Goal: Communication & Community: Answer question/provide support

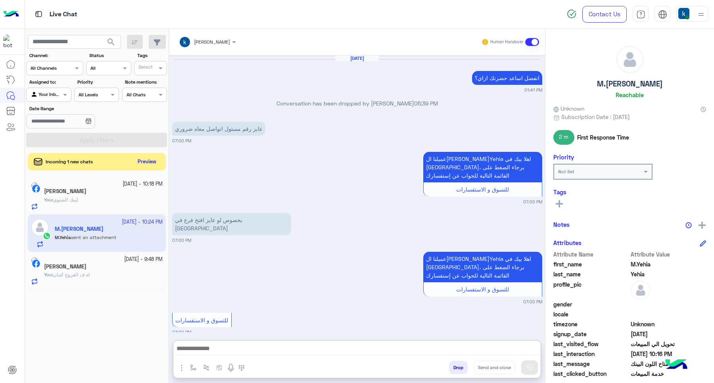
scroll to position [895, 0]
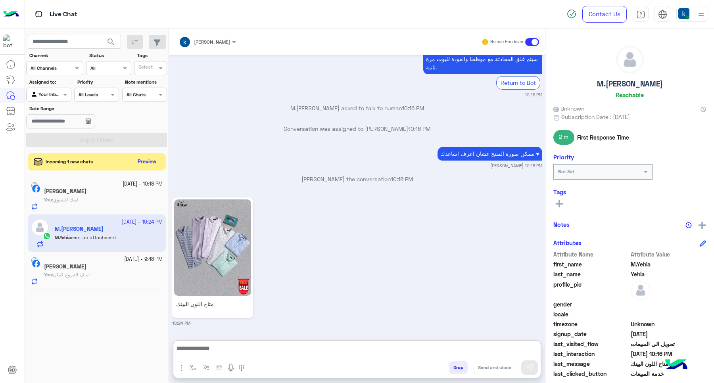
click at [217, 343] on textarea at bounding box center [356, 349] width 367 height 12
type textarea "***"
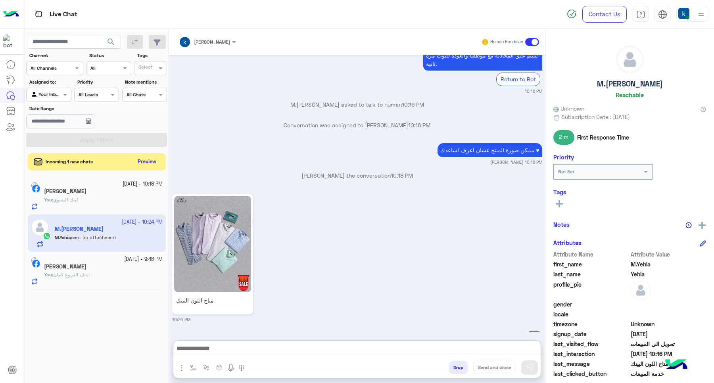
scroll to position [925, 0]
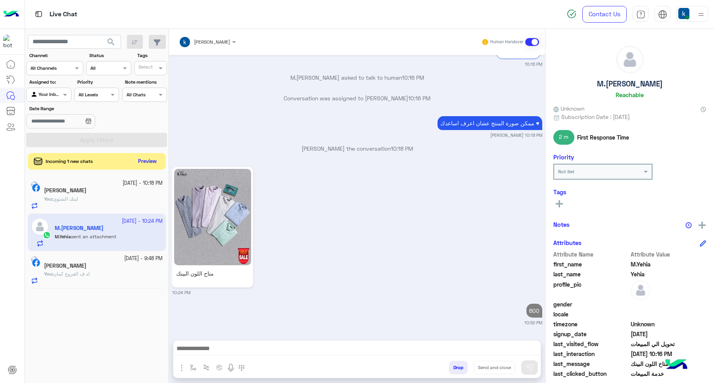
click at [142, 161] on button "Preview" at bounding box center [147, 161] width 25 height 11
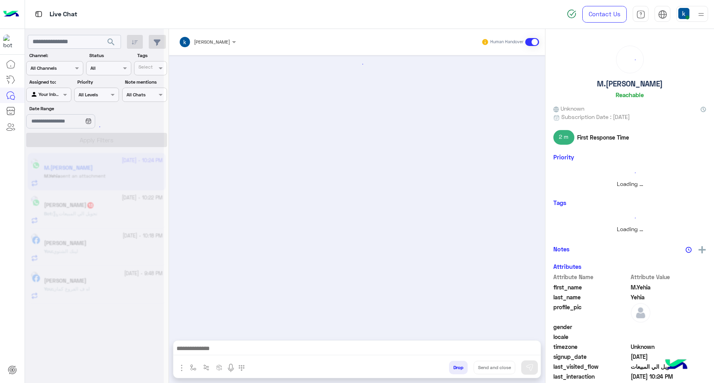
scroll to position [0, 0]
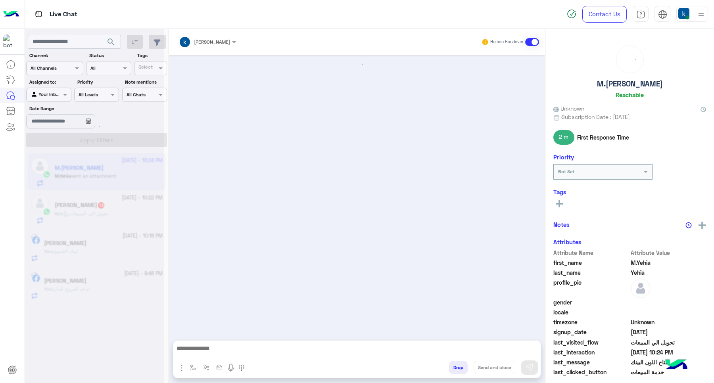
click at [111, 215] on div at bounding box center [94, 194] width 139 height 383
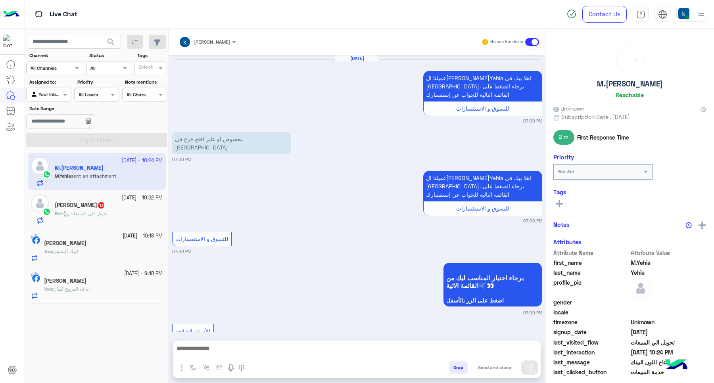
scroll to position [778, 0]
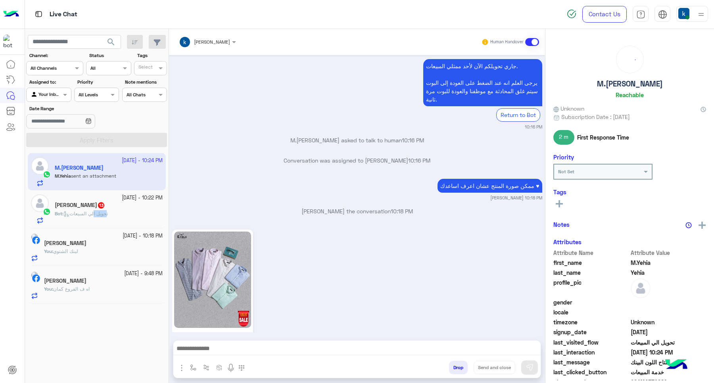
click at [108, 214] on span "تحويل الي المبيعات" at bounding box center [85, 214] width 44 height 6
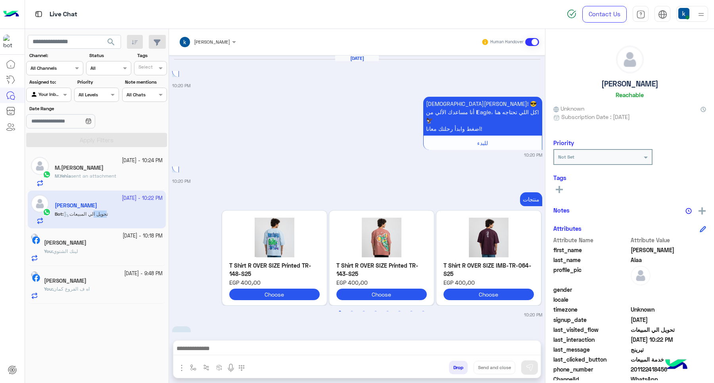
scroll to position [737, 0]
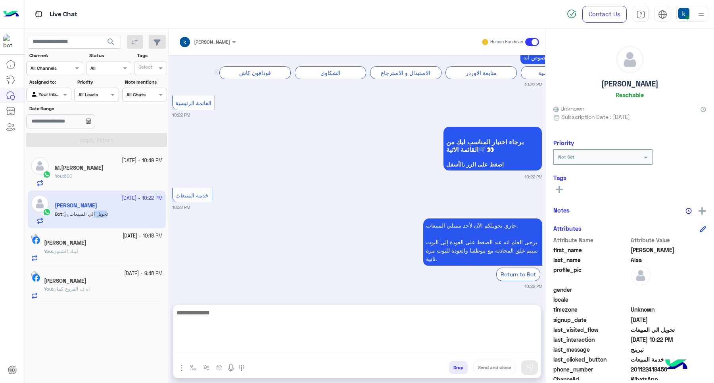
click at [245, 355] on div at bounding box center [356, 333] width 367 height 56
paste textarea "**********"
type textarea "**********"
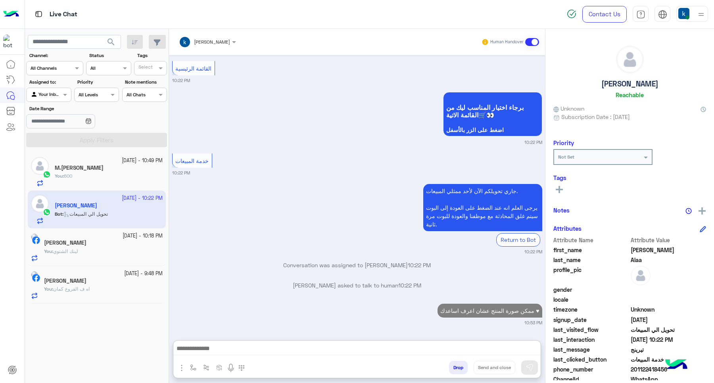
click at [367, 201] on div "جاري تحويلكم الآن لأحد ممثلي المبيعات. يرجى العلم انه عند الضغط على العودة إلى …" at bounding box center [357, 218] width 370 height 73
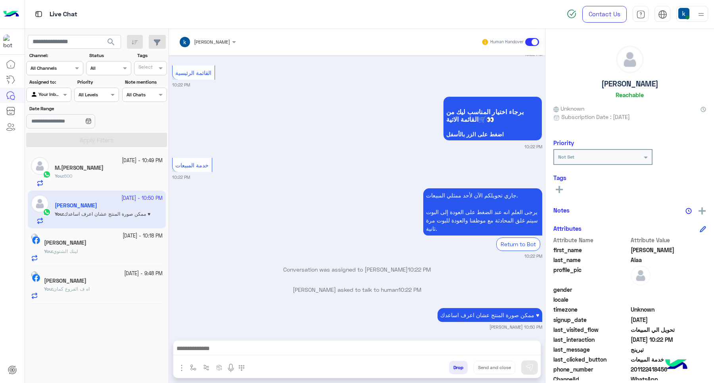
scroll to position [787, 0]
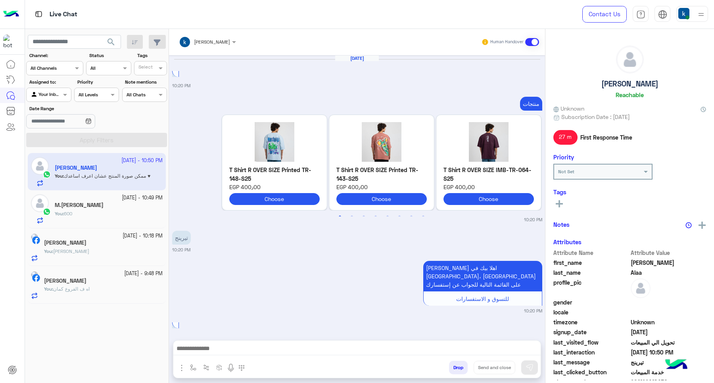
scroll to position [692, 0]
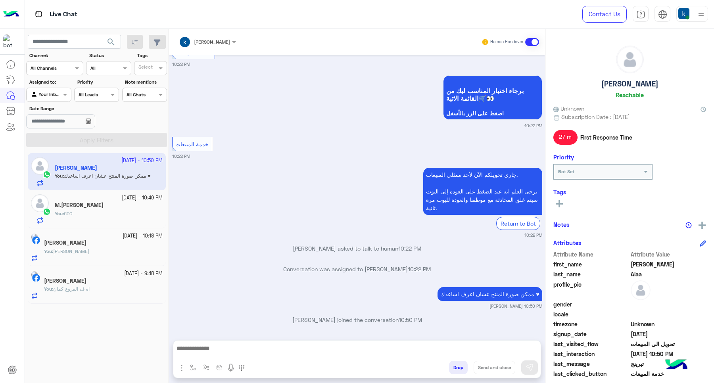
click at [462, 371] on button "Drop" at bounding box center [458, 367] width 19 height 13
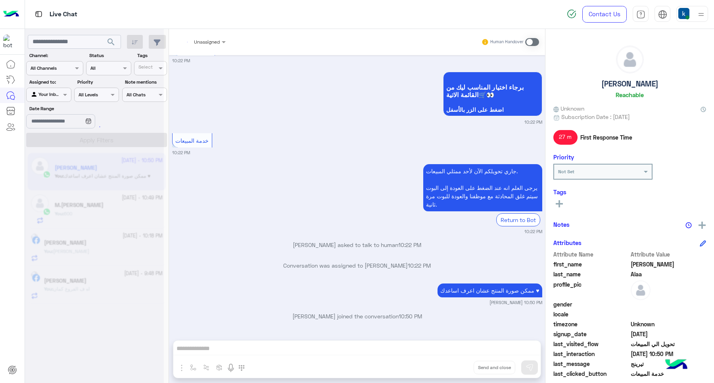
scroll to position [705, 0]
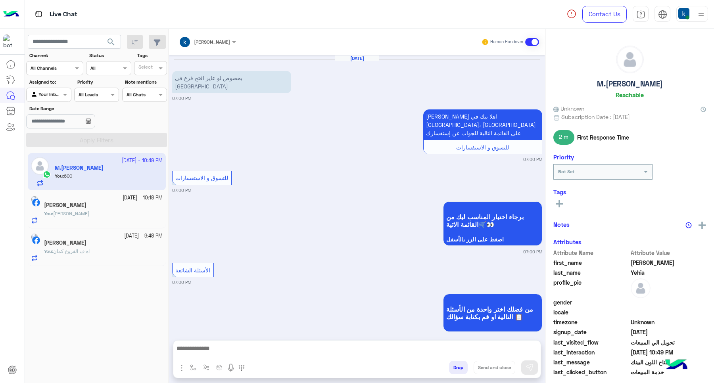
scroll to position [756, 0]
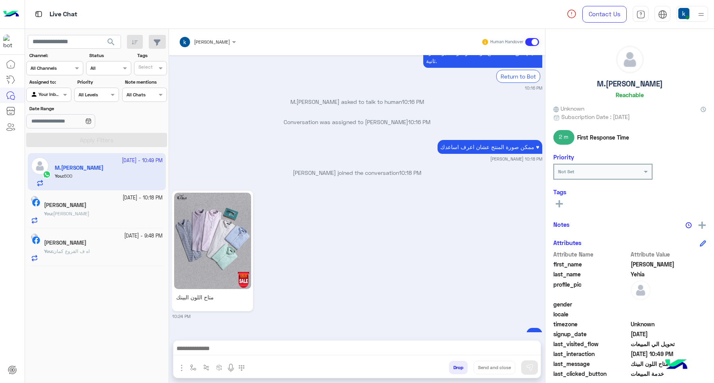
click at [451, 370] on button "Drop" at bounding box center [458, 367] width 19 height 13
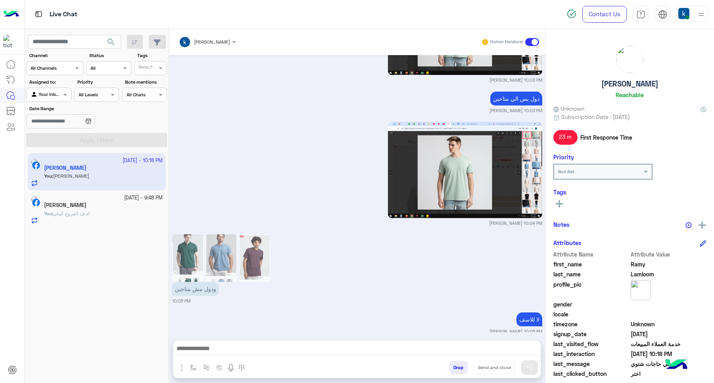
scroll to position [894, 0]
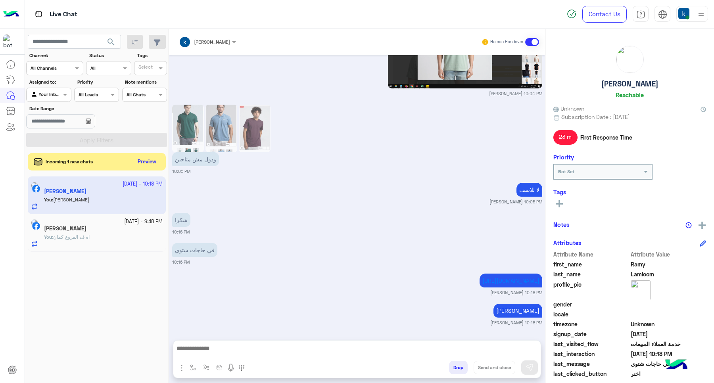
click at [146, 169] on div "Incoming 1 new chats Preview" at bounding box center [97, 161] width 138 height 17
click at [144, 163] on button "Preview" at bounding box center [147, 161] width 25 height 11
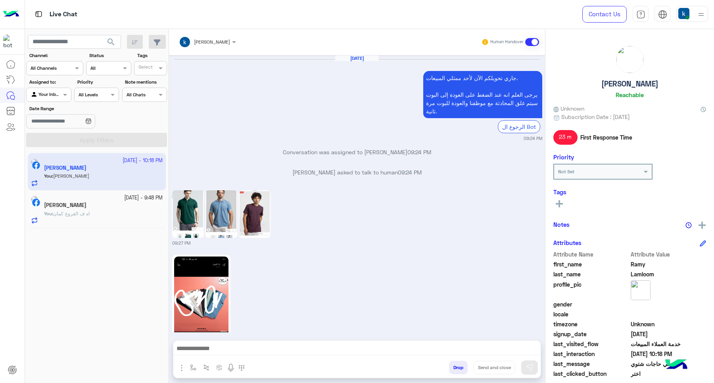
scroll to position [894, 0]
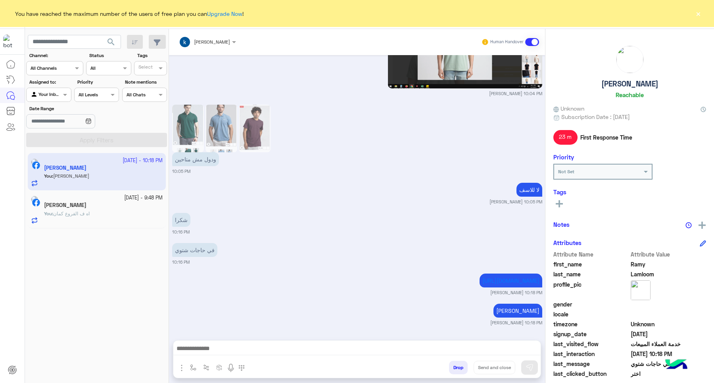
click at [694, 16] on button "×" at bounding box center [698, 14] width 8 height 8
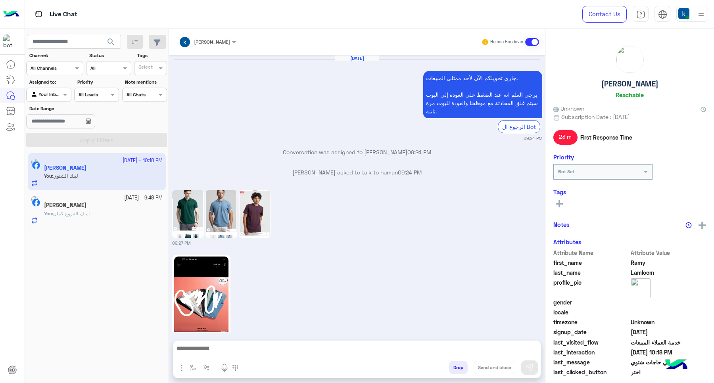
scroll to position [894, 0]
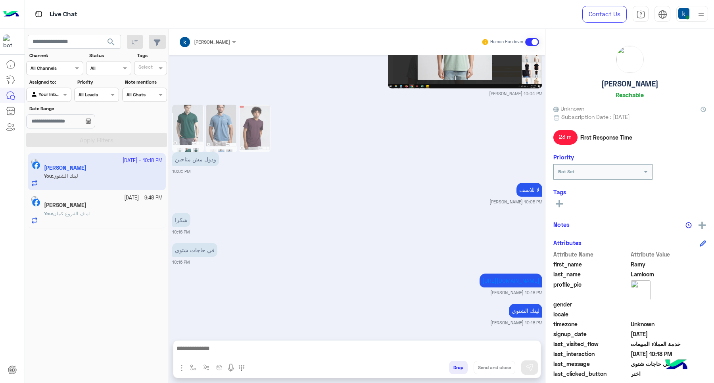
click at [449, 364] on button "Drop" at bounding box center [458, 367] width 19 height 13
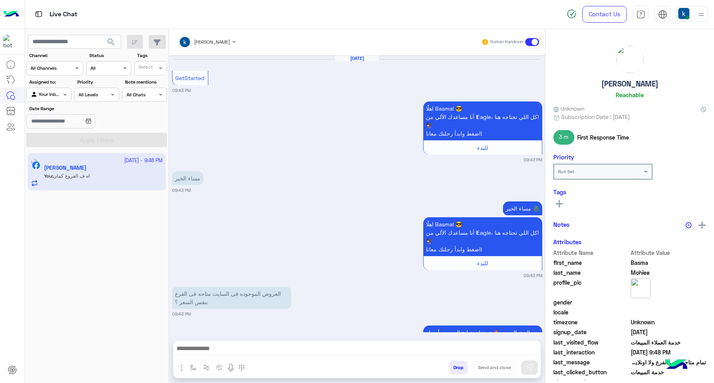
scroll to position [417, 0]
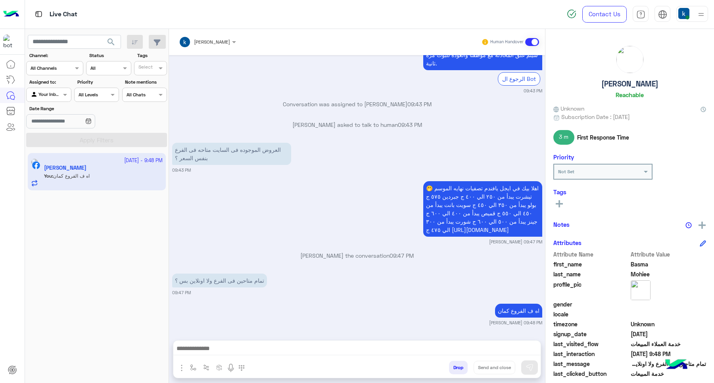
click at [458, 362] on button "Drop" at bounding box center [458, 367] width 19 height 13
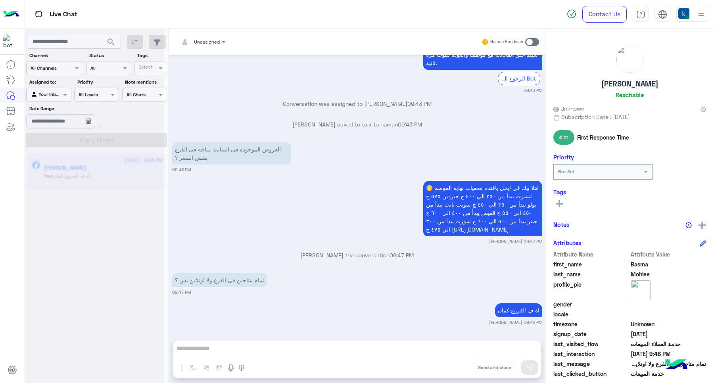
scroll to position [451, 0]
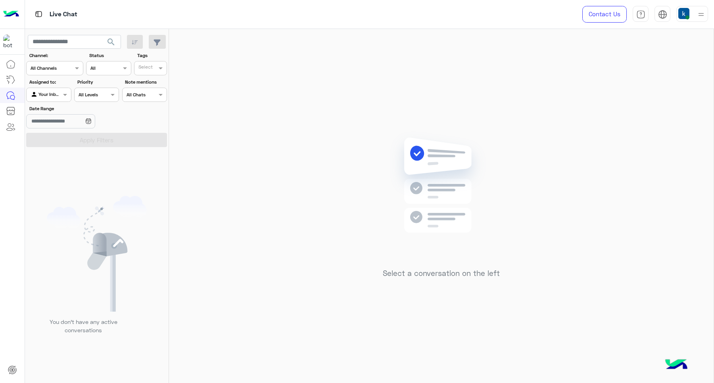
click at [342, 196] on div "Select a conversation on the left" at bounding box center [441, 207] width 545 height 357
click at [694, 21] on div at bounding box center [692, 14] width 32 height 16
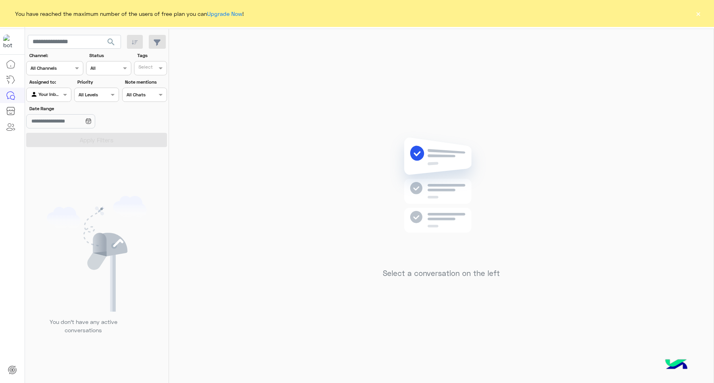
click at [698, 15] on button "×" at bounding box center [698, 14] width 8 height 8
